Goal: Information Seeking & Learning: Learn about a topic

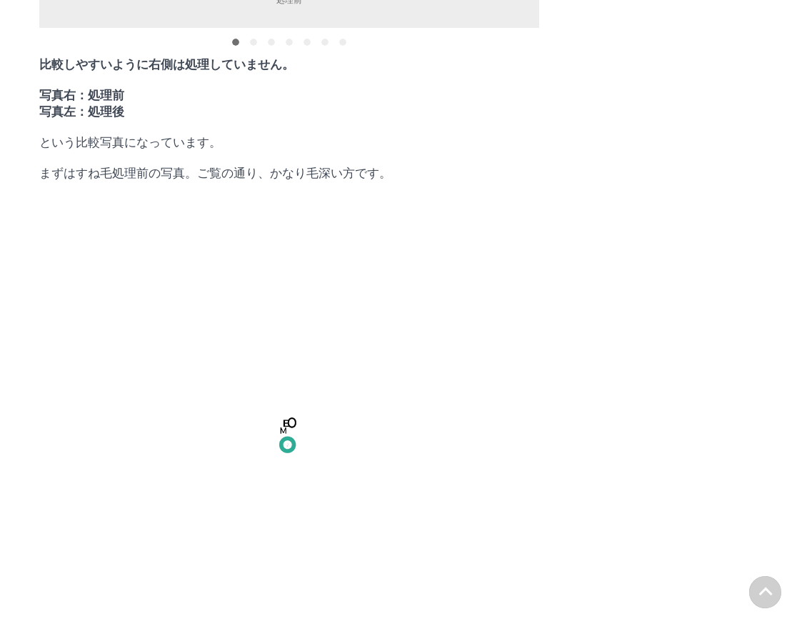
scroll to position [9585, 0]
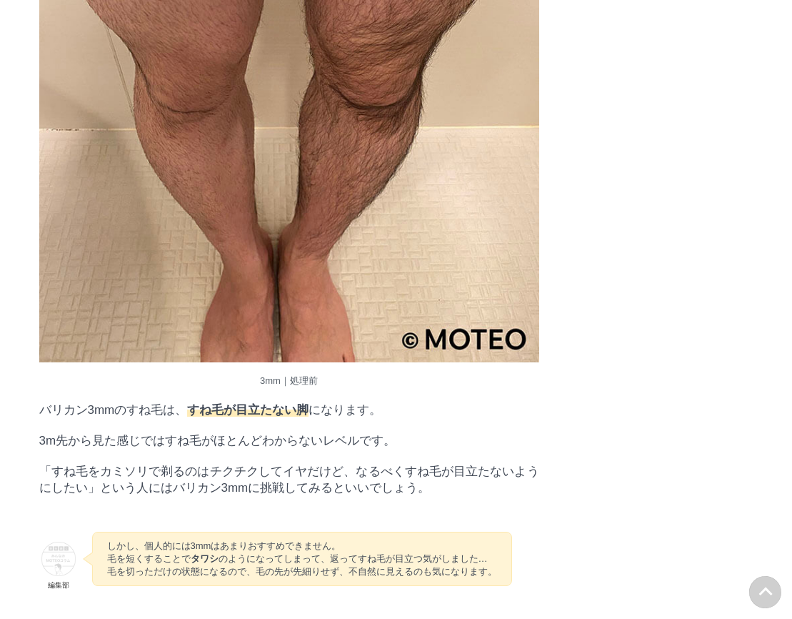
scroll to position [14015, 0]
